Goal: Task Accomplishment & Management: Manage account settings

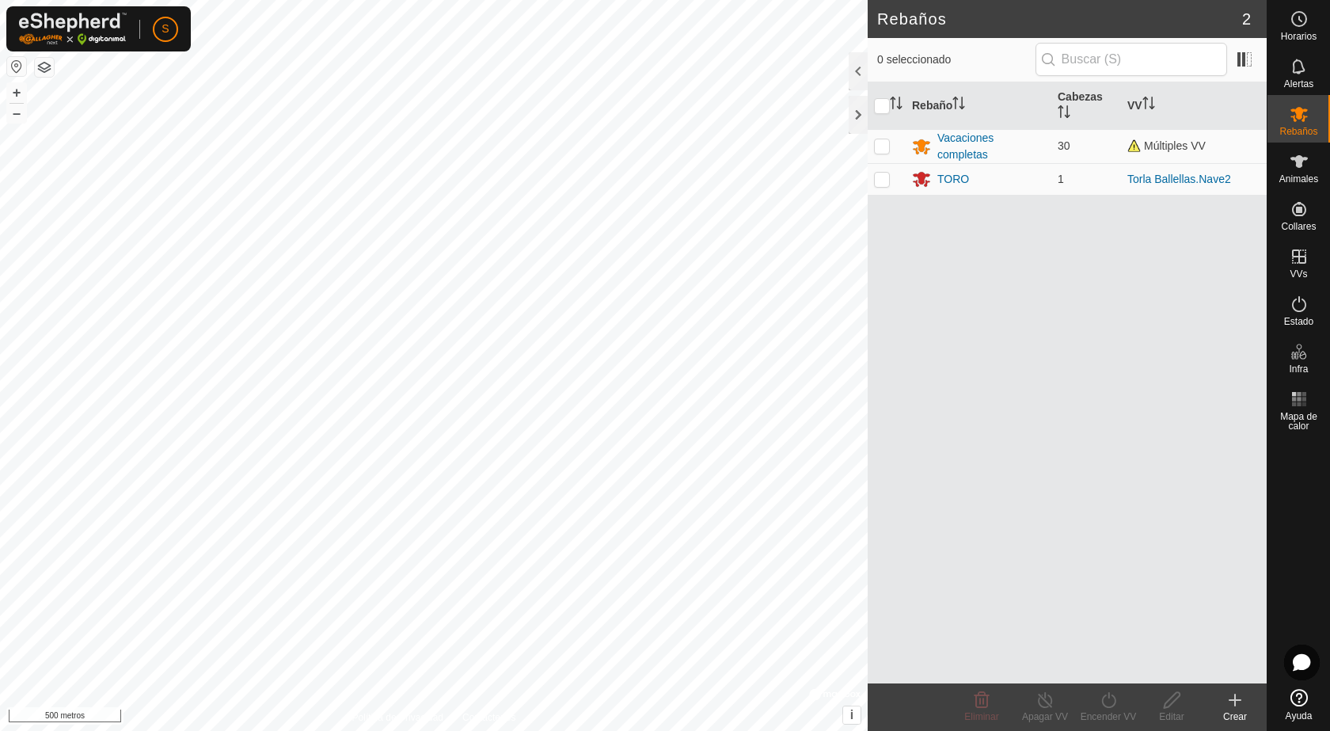
click at [7, 73] on button "button" at bounding box center [16, 66] width 19 height 19
click at [18, 68] on button "button" at bounding box center [16, 66] width 19 height 19
click at [857, 113] on div at bounding box center [858, 115] width 19 height 38
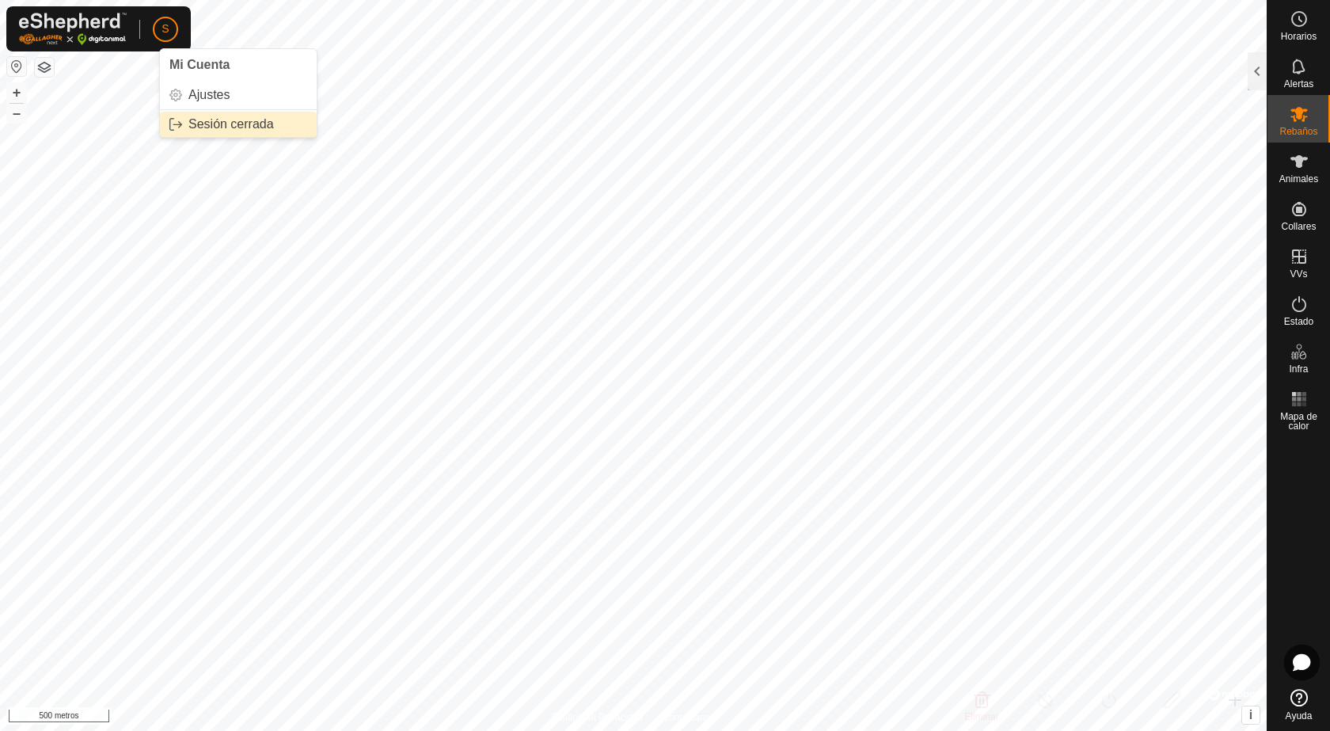
click at [257, 131] on link "Sesión cerrada" at bounding box center [238, 124] width 157 height 25
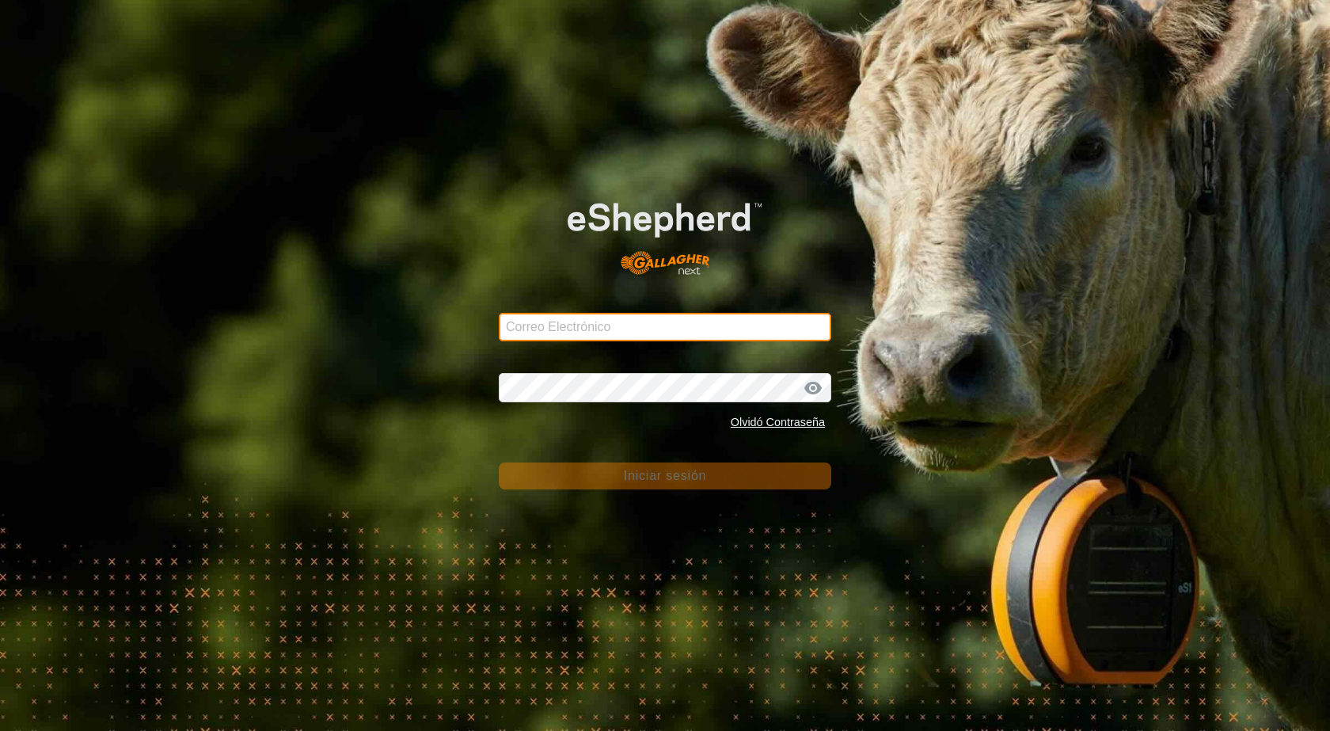
type input "[PERSON_NAME][EMAIL_ADDRESS][DOMAIN_NAME]"
